Goal: Task Accomplishment & Management: Manage account settings

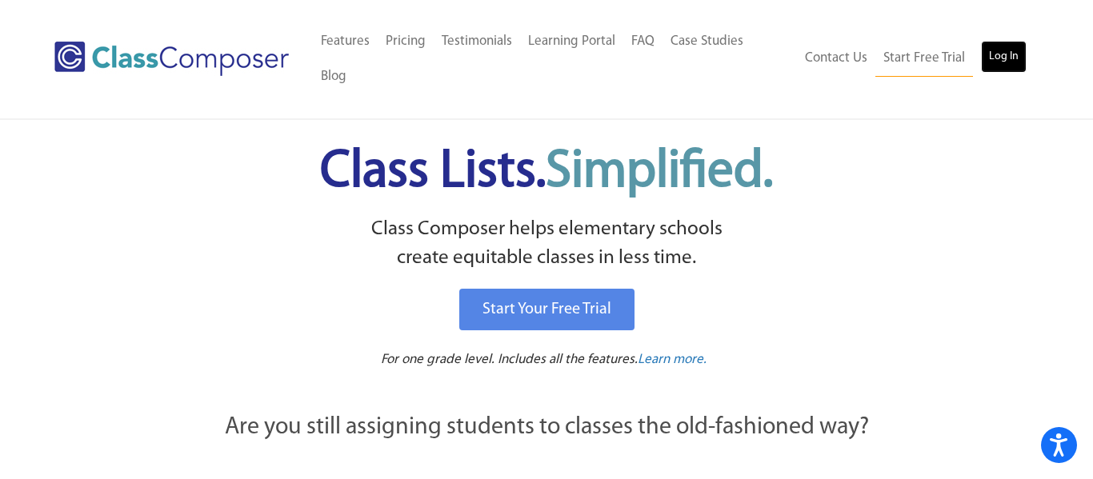
click at [995, 44] on link "Log In" at bounding box center [1004, 57] width 46 height 32
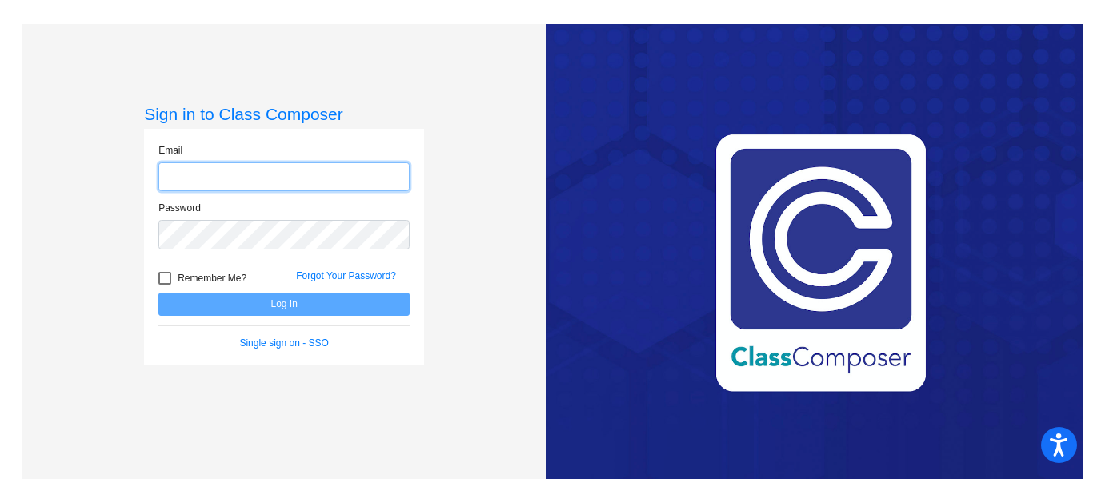
type input "[EMAIL_ADDRESS][DOMAIN_NAME]"
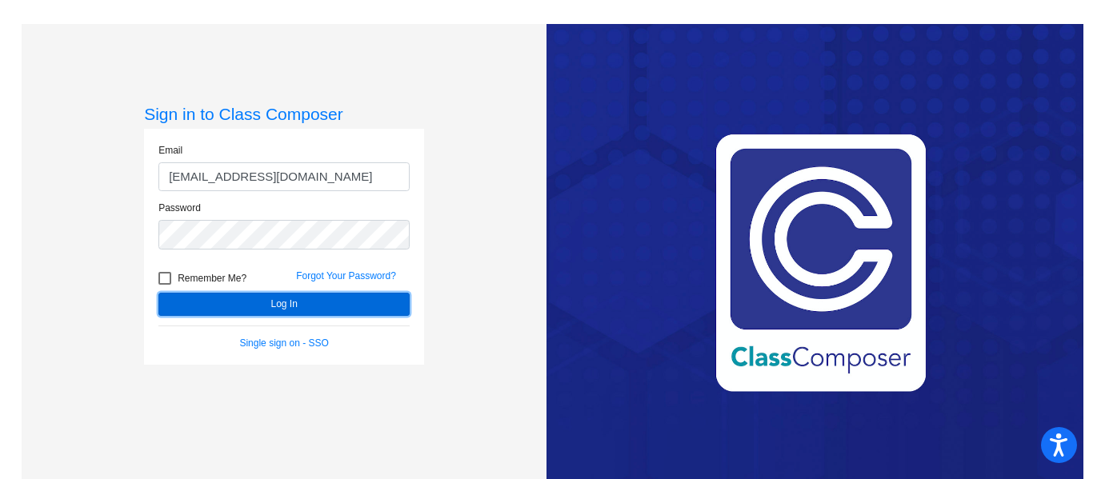
click at [282, 298] on button "Log In" at bounding box center [283, 304] width 251 height 23
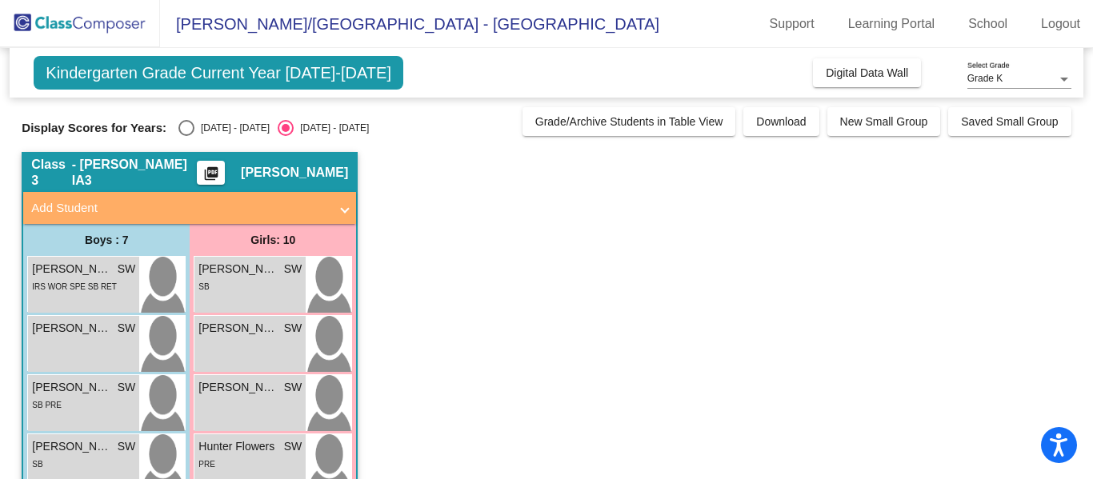
click at [178, 134] on div "Select an option" at bounding box center [186, 128] width 16 height 16
click at [186, 136] on input "[DATE] - [DATE]" at bounding box center [186, 136] width 1 height 1
radio input "true"
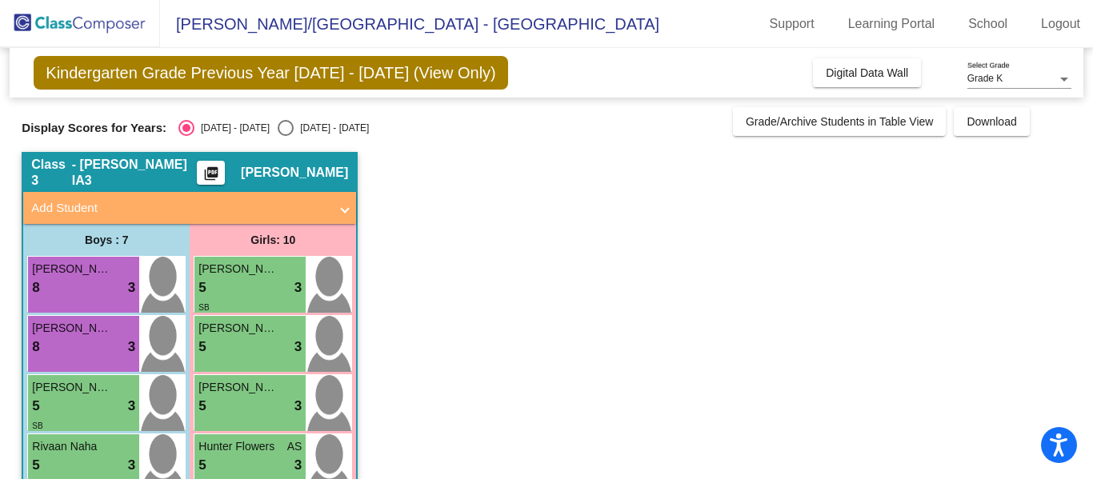
scroll to position [2, 0]
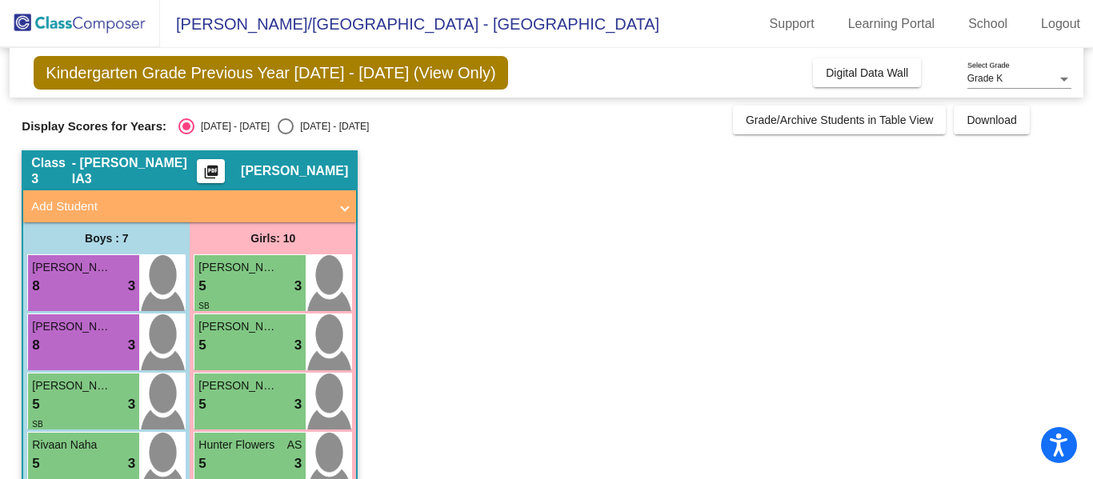
click at [278, 126] on div "Select an option" at bounding box center [286, 126] width 16 height 16
click at [285, 134] on input "[DATE] - [DATE]" at bounding box center [285, 134] width 1 height 1
radio input "true"
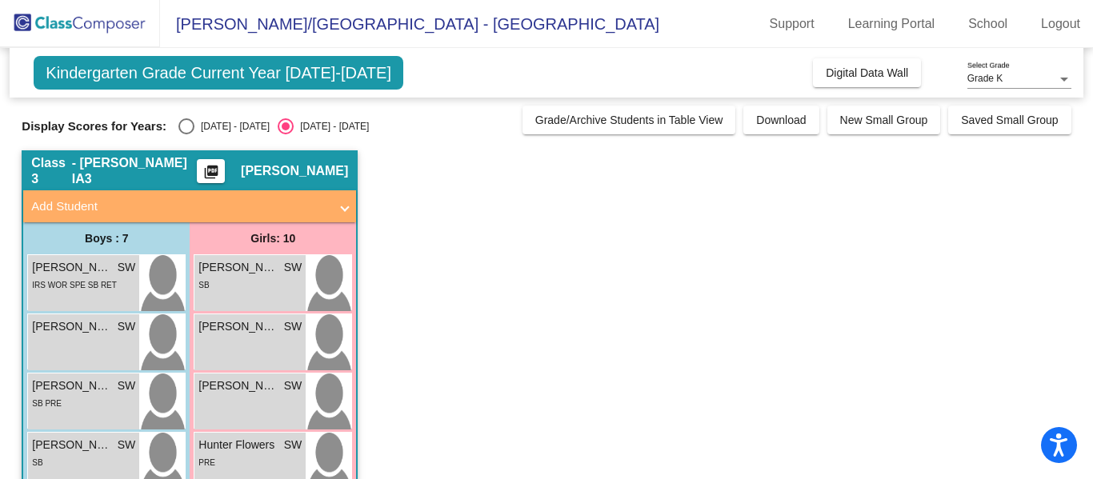
click at [178, 121] on div "Select an option" at bounding box center [186, 126] width 16 height 16
click at [186, 134] on input "[DATE] - [DATE]" at bounding box center [186, 134] width 1 height 1
radio input "true"
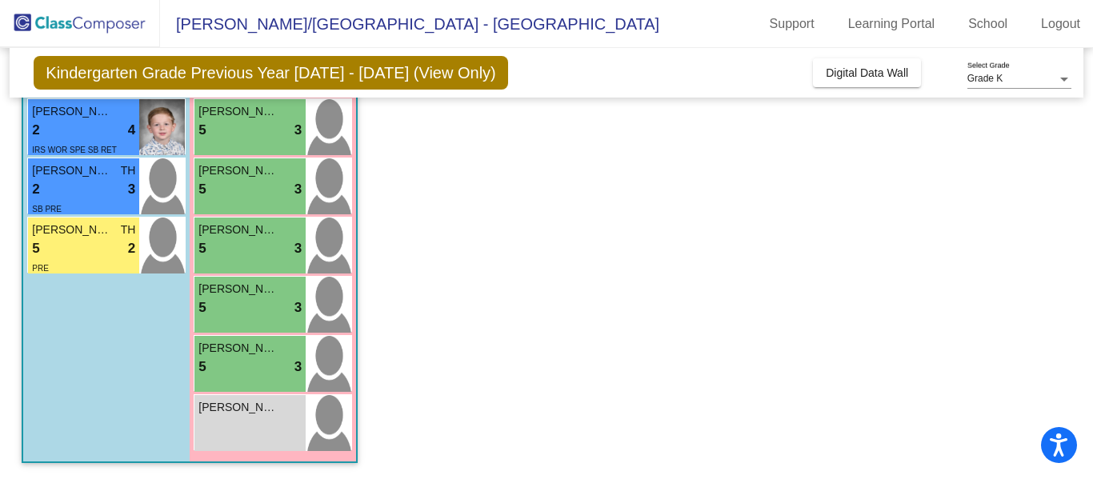
scroll to position [0, 0]
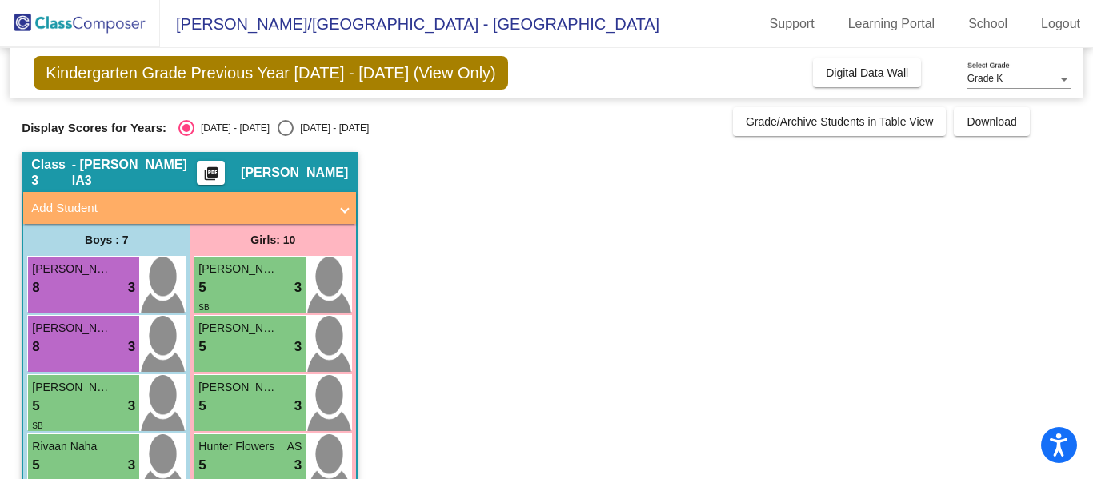
click at [278, 131] on div "Select an option" at bounding box center [286, 128] width 16 height 16
click at [285, 136] on input "[DATE] - [DATE]" at bounding box center [285, 136] width 1 height 1
radio input "true"
